Goal: Transaction & Acquisition: Purchase product/service

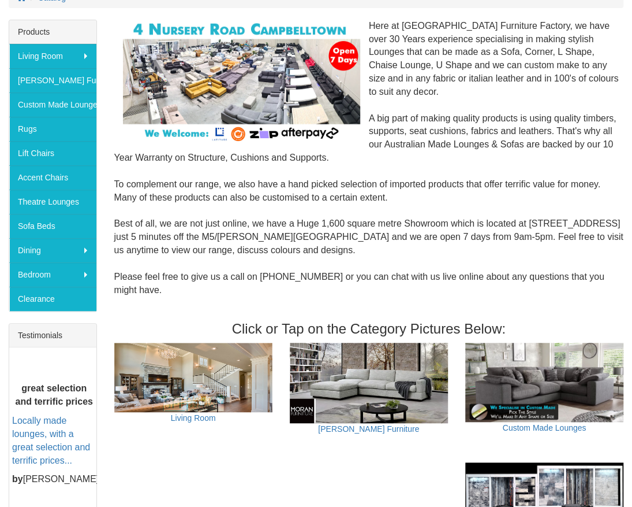
scroll to position [178, 0]
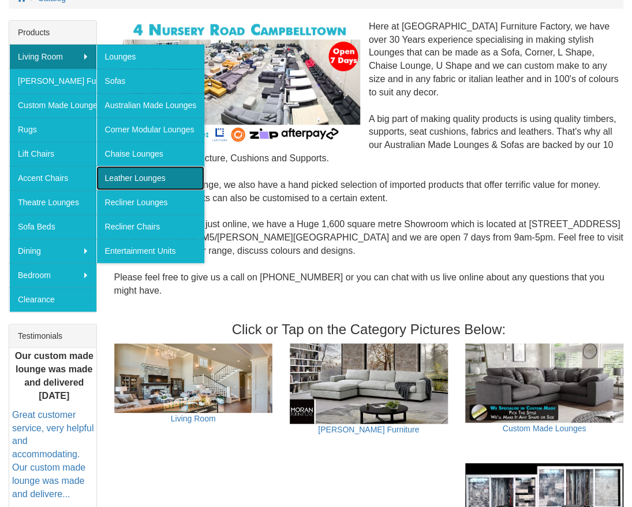
click at [126, 169] on link "Leather Lounges" at bounding box center [150, 178] width 109 height 24
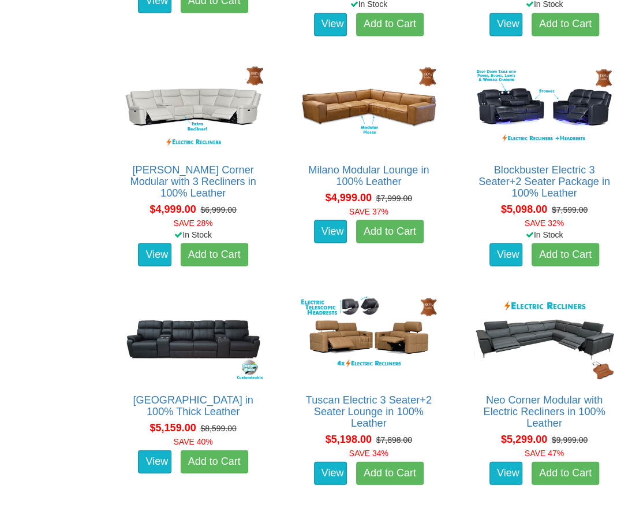
scroll to position [2698, 0]
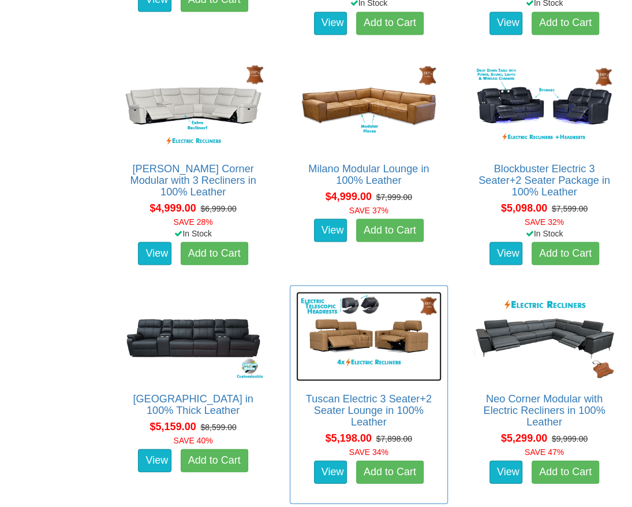
click at [370, 347] on img at bounding box center [369, 336] width 146 height 90
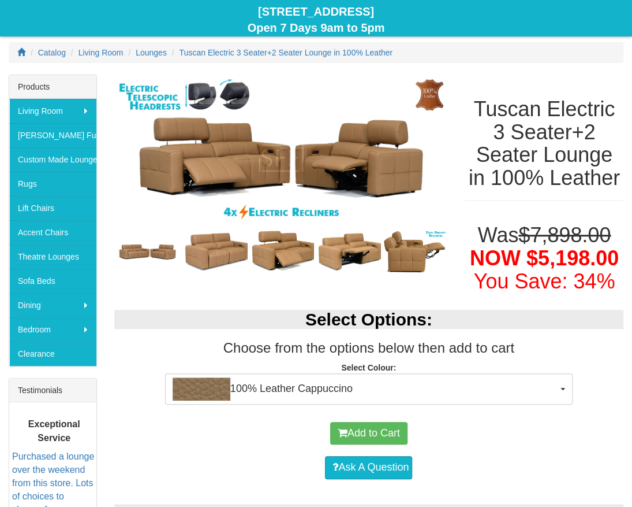
scroll to position [126, 0]
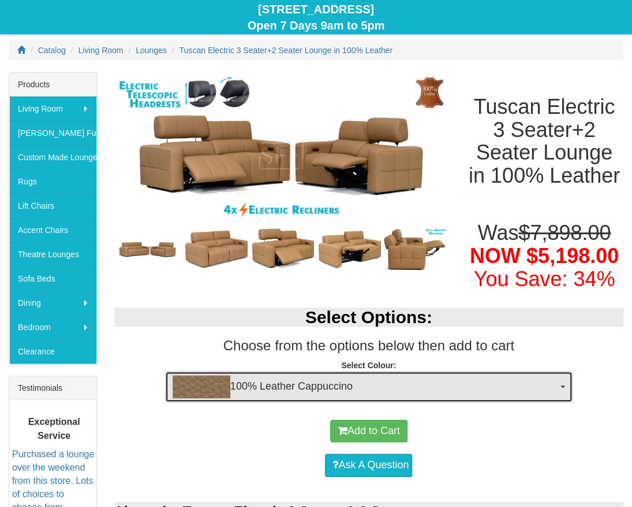
click at [563, 382] on button "100% Leather Cappuccino" at bounding box center [369, 386] width 408 height 31
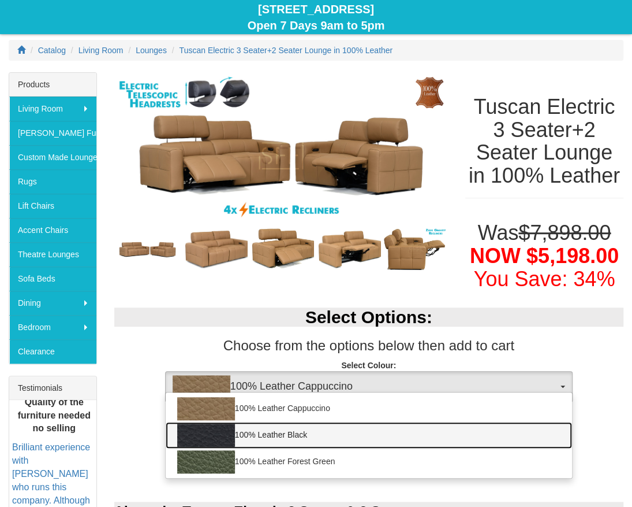
click at [487, 433] on link "100% Leather Black" at bounding box center [369, 435] width 407 height 27
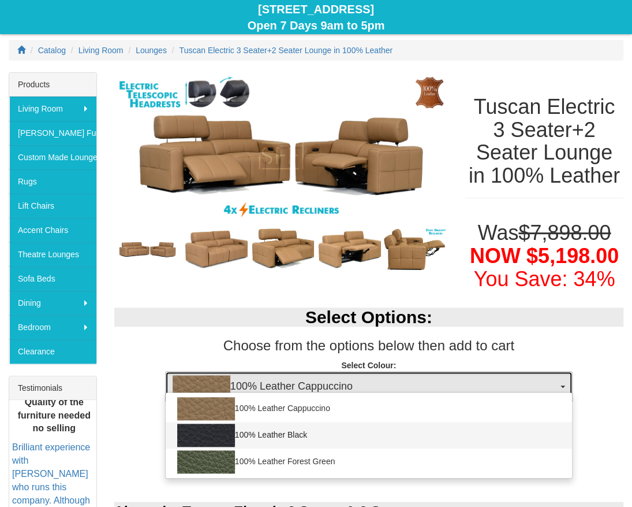
select select "1145"
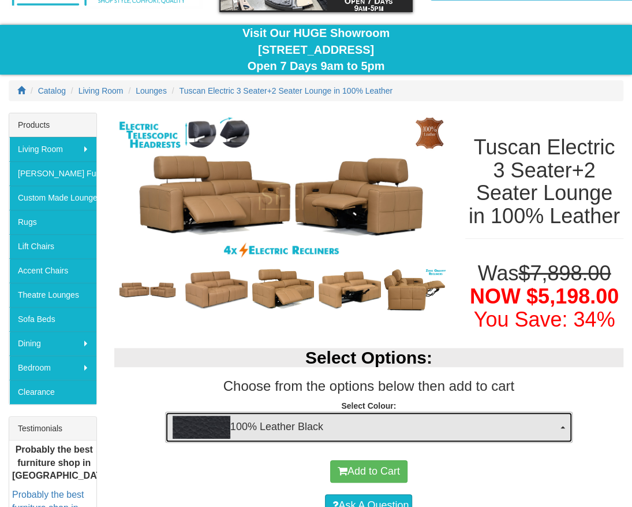
scroll to position [79, 0]
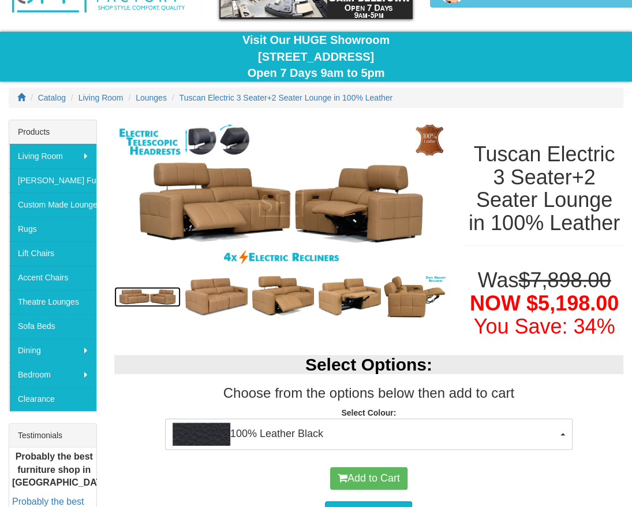
click at [165, 293] on img at bounding box center [147, 296] width 67 height 20
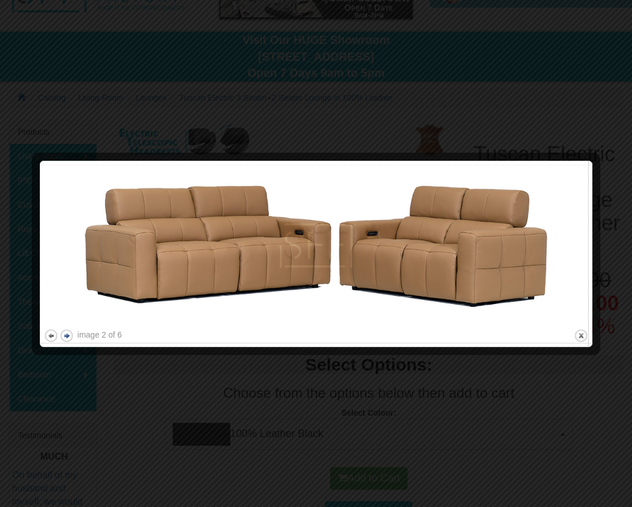
click at [64, 336] on button "next" at bounding box center [66, 335] width 14 height 14
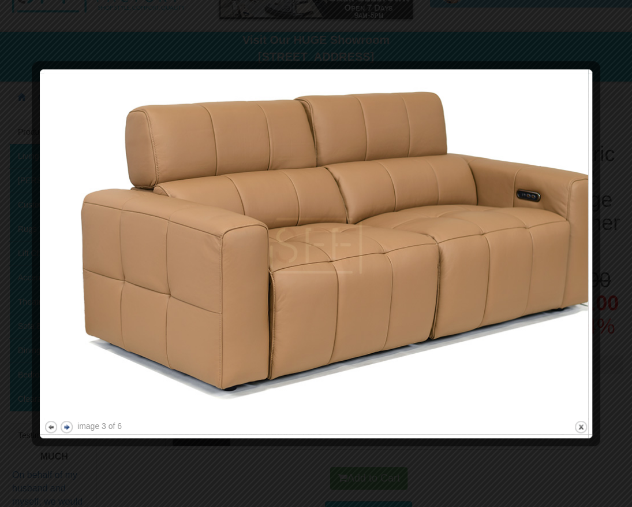
click at [69, 423] on button "next" at bounding box center [66, 426] width 14 height 14
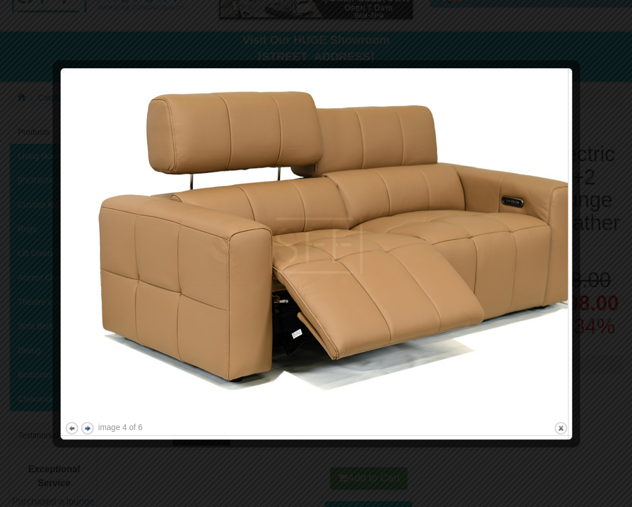
click at [91, 426] on button "next" at bounding box center [87, 427] width 14 height 14
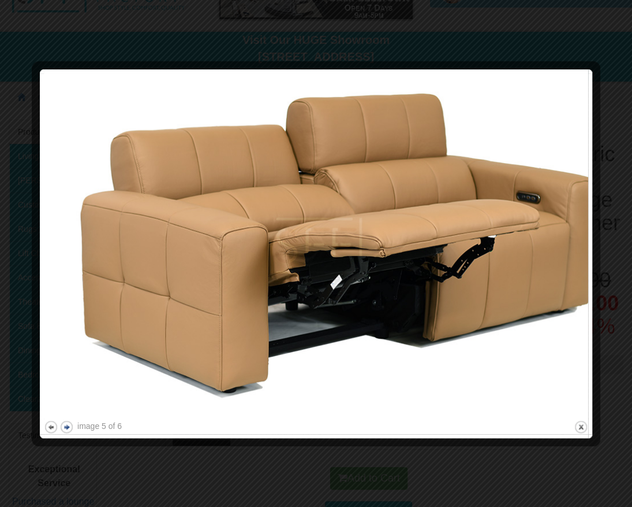
click at [66, 426] on button "next" at bounding box center [66, 426] width 14 height 14
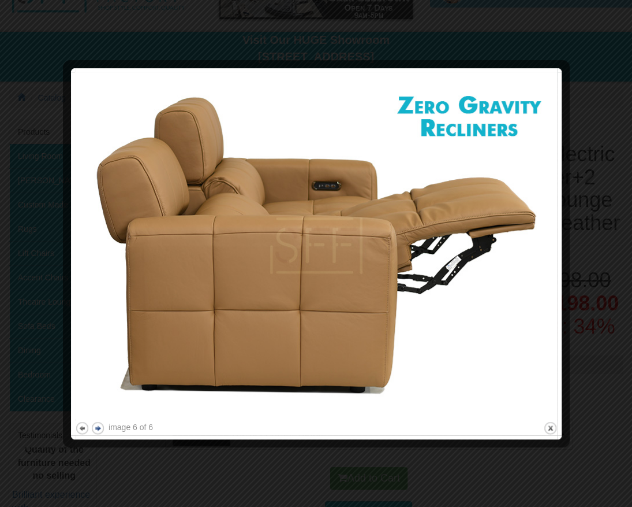
click at [93, 425] on button "next" at bounding box center [98, 427] width 14 height 14
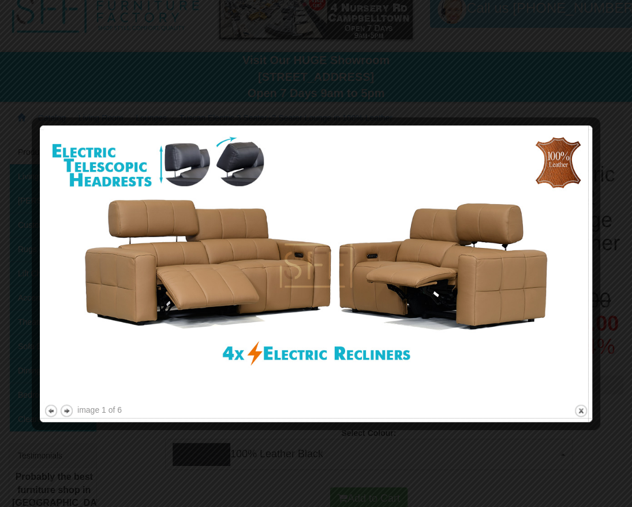
scroll to position [0, 0]
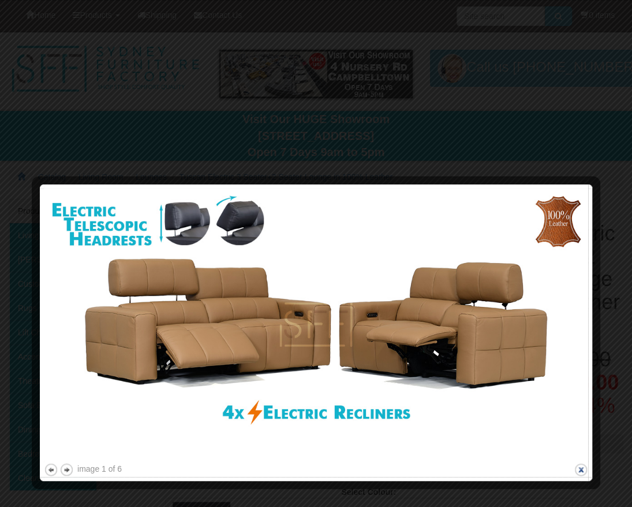
click at [579, 469] on button "close" at bounding box center [581, 469] width 14 height 14
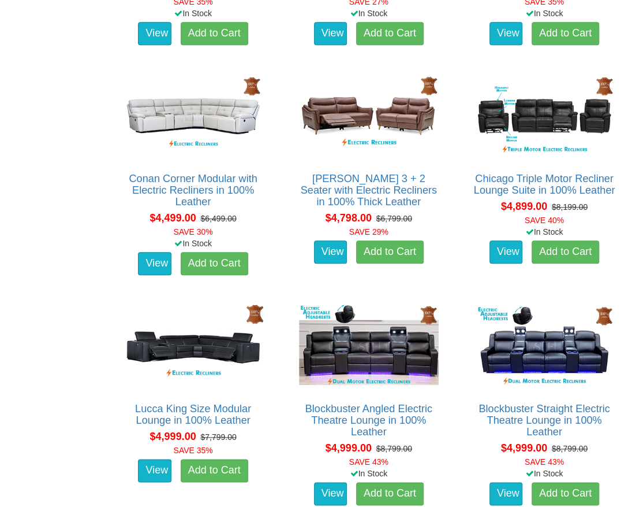
scroll to position [2198, 0]
